Goal: Check status

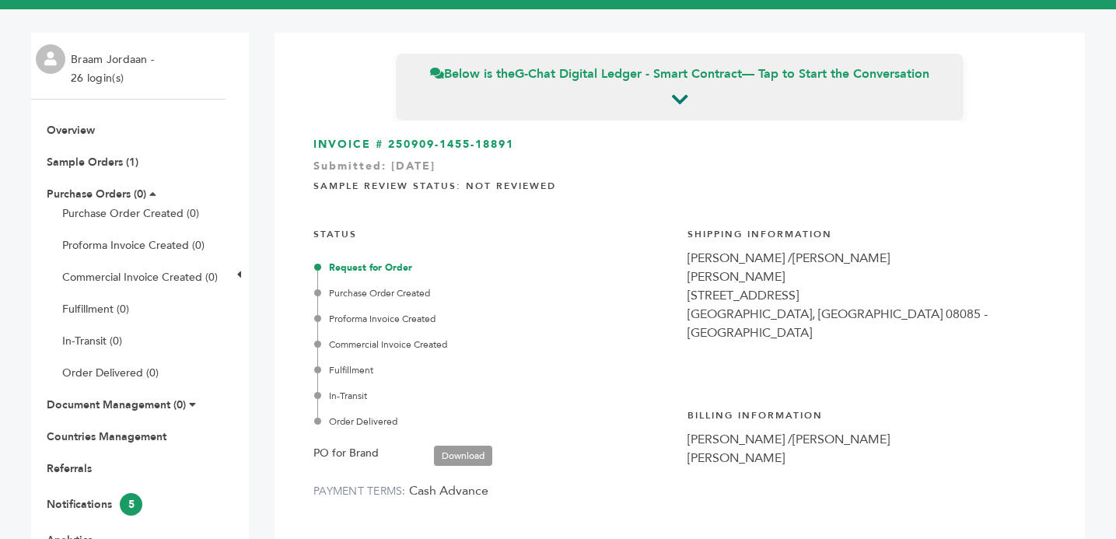
scroll to position [75, 0]
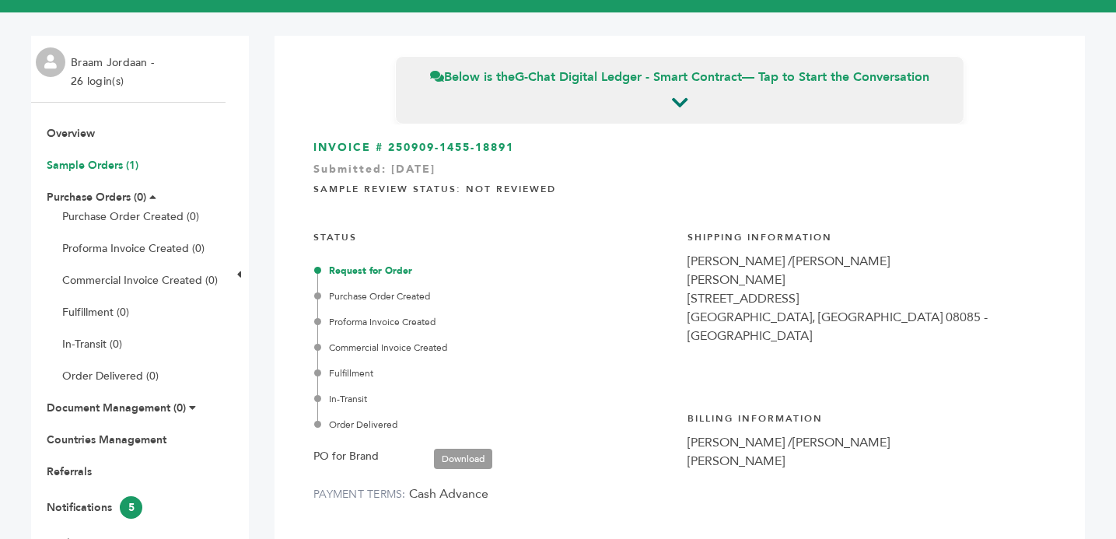
click at [81, 166] on link "Sample Orders (1)" at bounding box center [93, 165] width 92 height 15
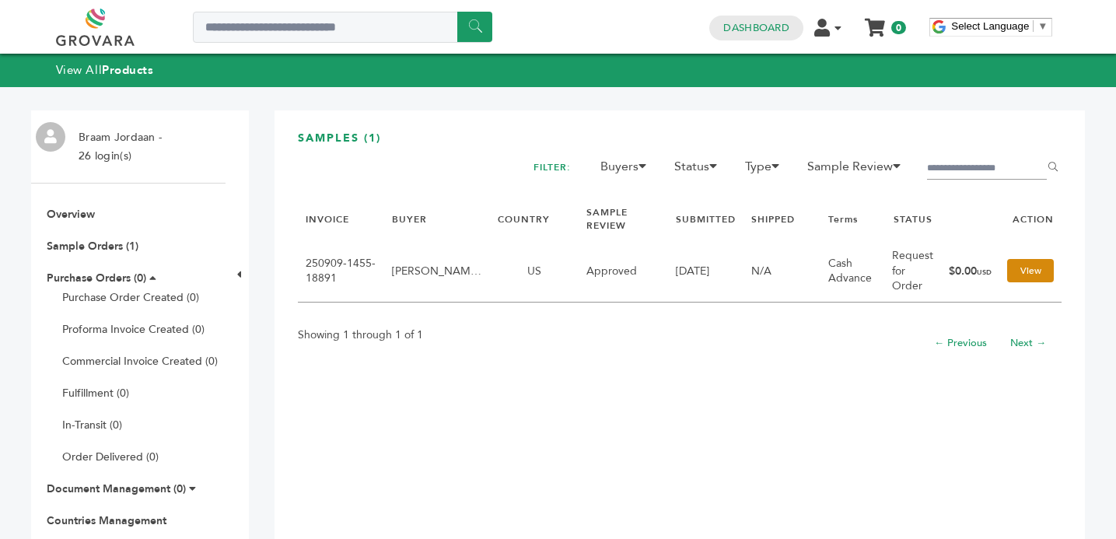
click at [1018, 271] on link "View" at bounding box center [1030, 270] width 47 height 23
